Goal: Task Accomplishment & Management: Manage account settings

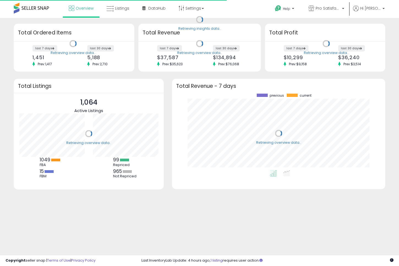
scroll to position [76, 202]
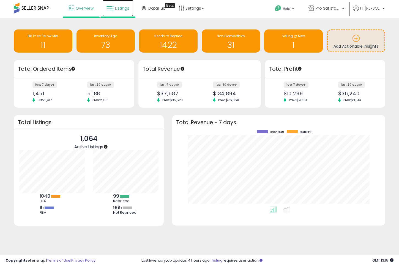
click at [119, 10] on span "Listings" at bounding box center [122, 9] width 14 height 6
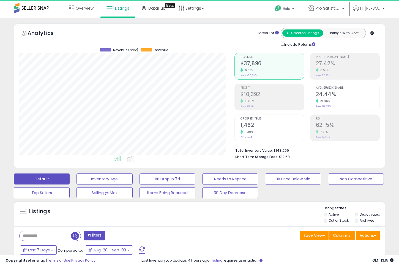
scroll to position [113, 215]
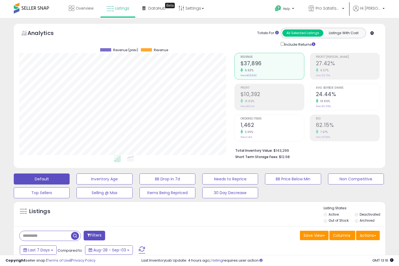
click at [47, 235] on input "text" at bounding box center [45, 236] width 51 height 10
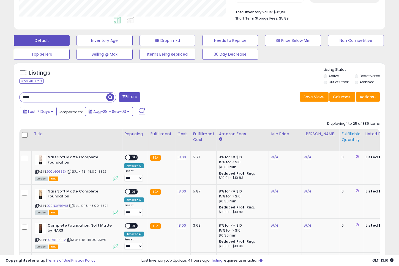
click at [342, 138] on div "Fulfillable Quantity" at bounding box center [350, 137] width 19 height 12
click at [340, 72] on p "Listing States:" at bounding box center [354, 69] width 62 height 5
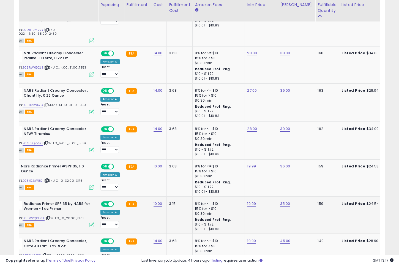
scroll to position [0, 0]
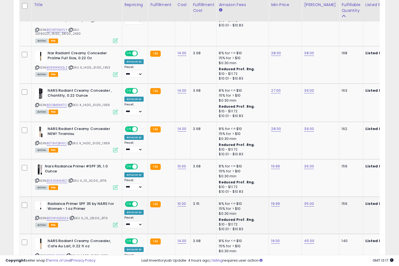
click at [116, 222] on icon at bounding box center [115, 224] width 5 height 5
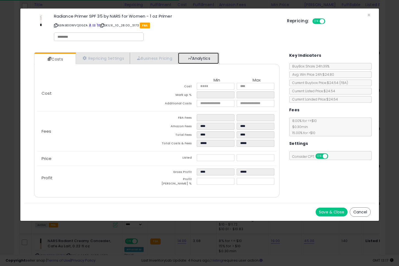
click at [199, 54] on link "Analytics" at bounding box center [198, 58] width 41 height 11
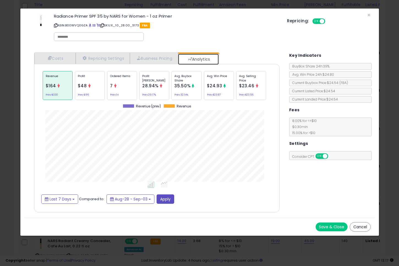
scroll to position [169, 256]
click at [123, 89] on div "Ordered Items 7 Prev: 14" at bounding box center [122, 85] width 30 height 29
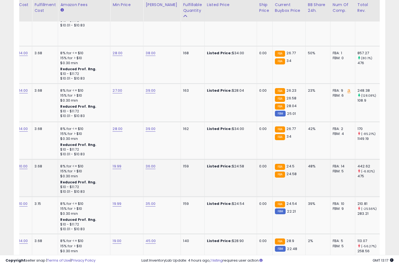
scroll to position [0, 0]
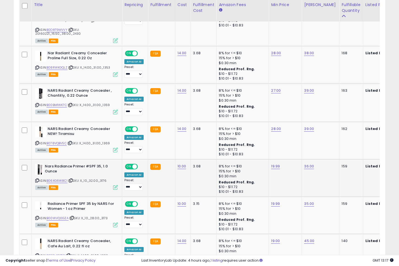
click at [113, 185] on icon at bounding box center [115, 187] width 5 height 5
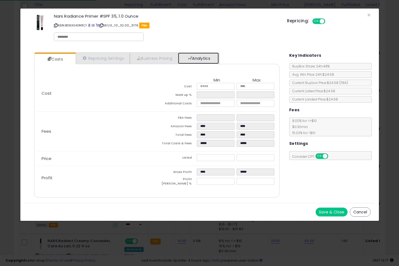
click at [202, 53] on link "Analytics" at bounding box center [198, 58] width 41 height 11
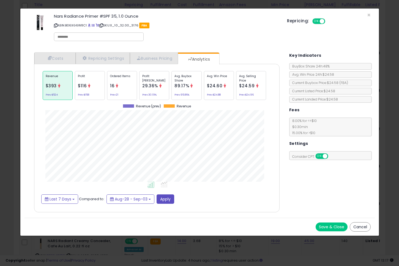
click at [359, 229] on button "Cancel" at bounding box center [360, 226] width 21 height 9
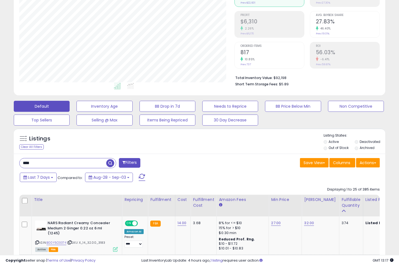
click at [72, 162] on input "****" at bounding box center [63, 163] width 87 height 10
type input "*******"
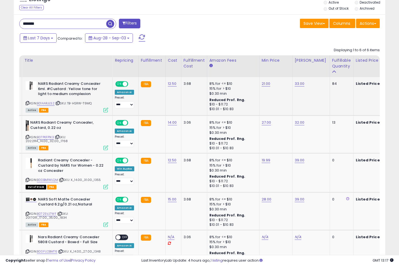
click at [106, 110] on icon at bounding box center [105, 110] width 5 height 5
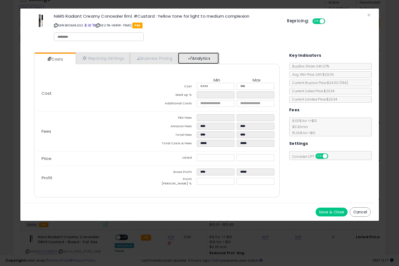
click at [192, 57] on span at bounding box center [190, 58] width 4 height 4
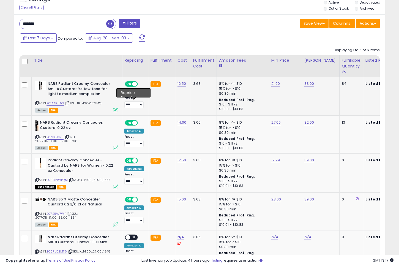
click at [109, 110] on div "Active FBA" at bounding box center [76, 110] width 83 height 4
click at [116, 111] on icon at bounding box center [115, 110] width 5 height 5
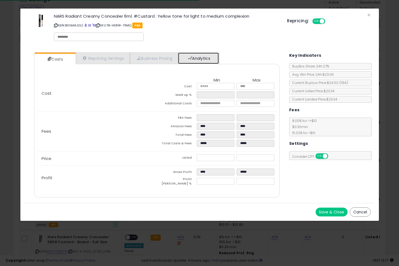
click at [211, 59] on link "Analytics" at bounding box center [198, 58] width 41 height 11
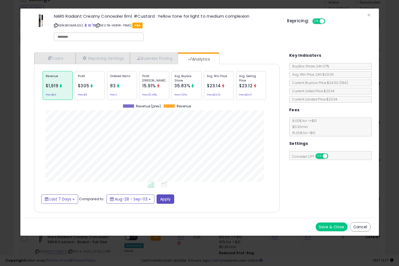
click at [121, 88] on div "Ordered Items 83 Prev: 1" at bounding box center [122, 85] width 30 height 29
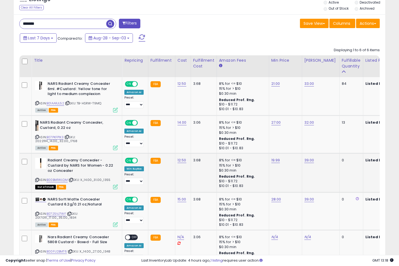
scroll to position [265, 0]
